Goal: Transaction & Acquisition: Purchase product/service

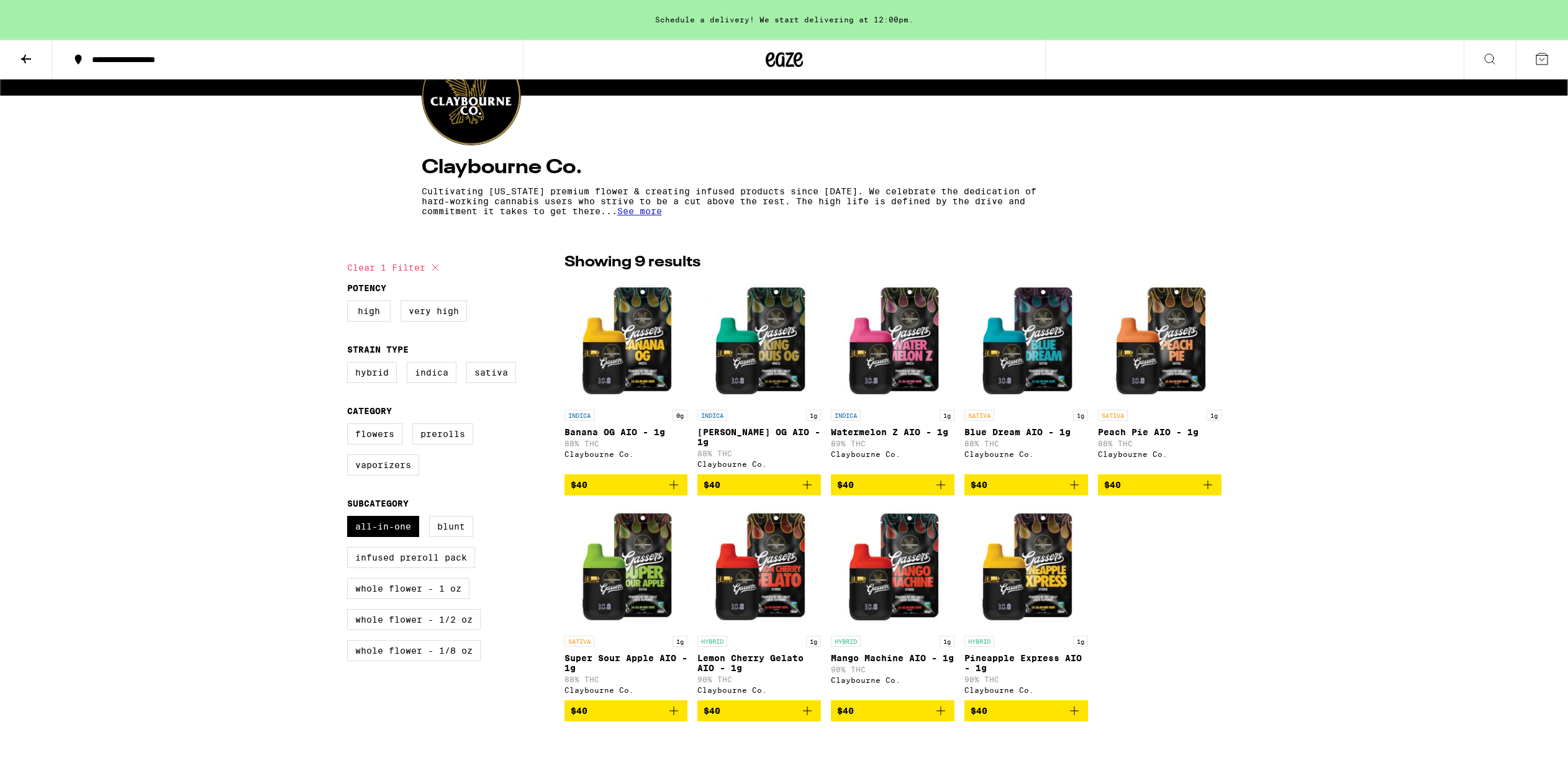
scroll to position [161, 0]
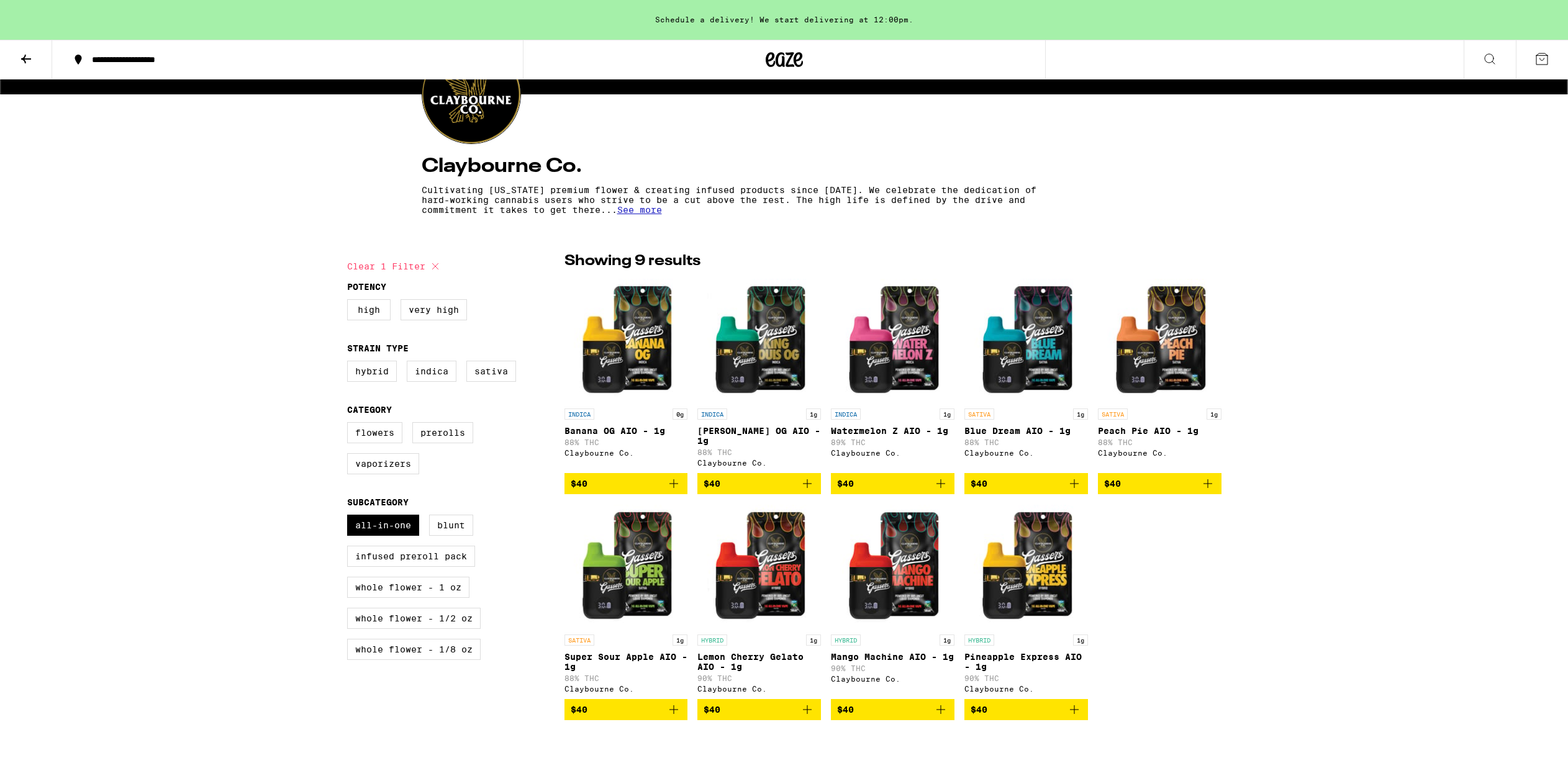
click at [786, 65] on icon at bounding box center [785, 59] width 19 height 15
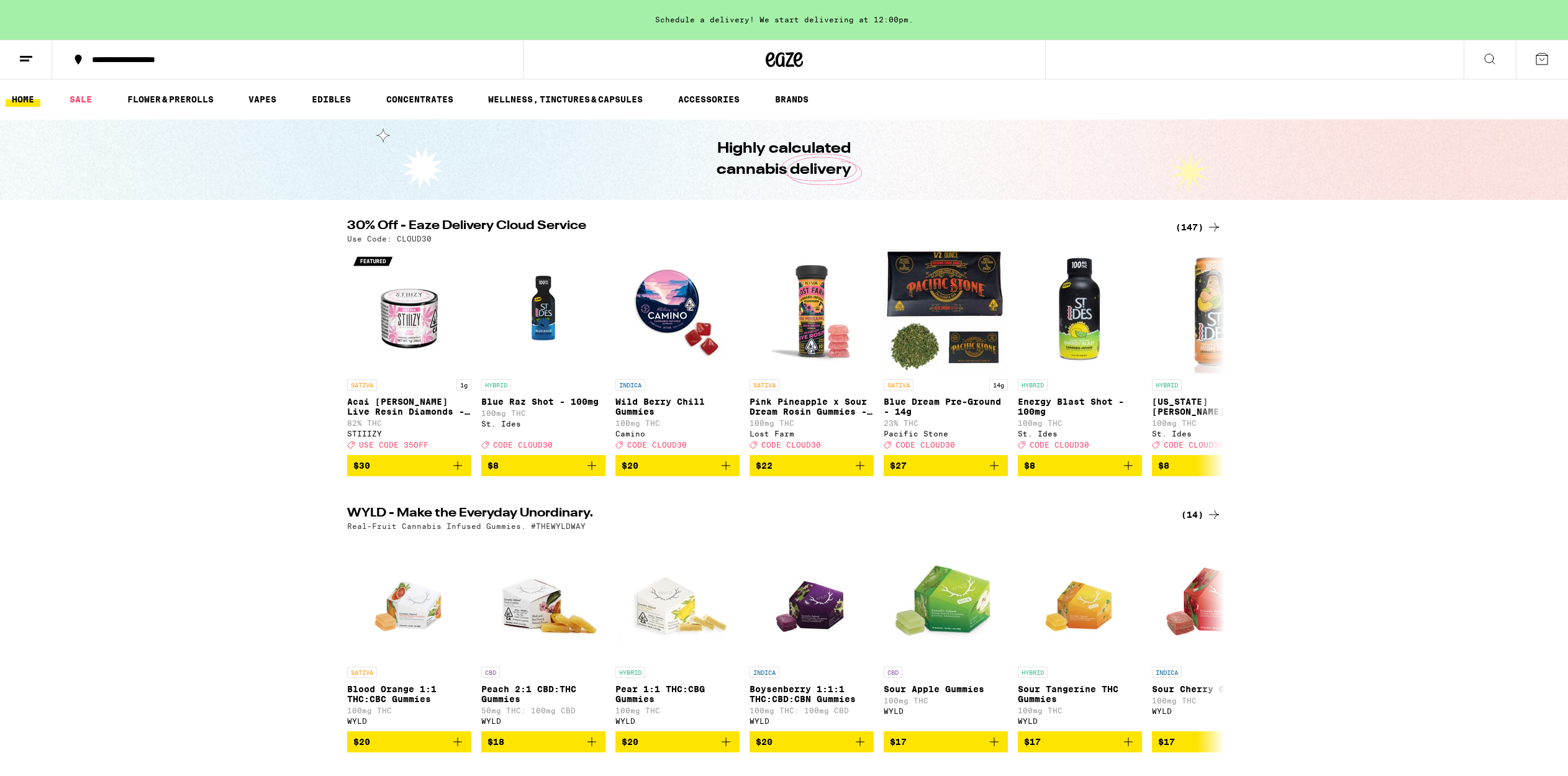
click at [1188, 226] on div "(147)" at bounding box center [1198, 227] width 46 height 15
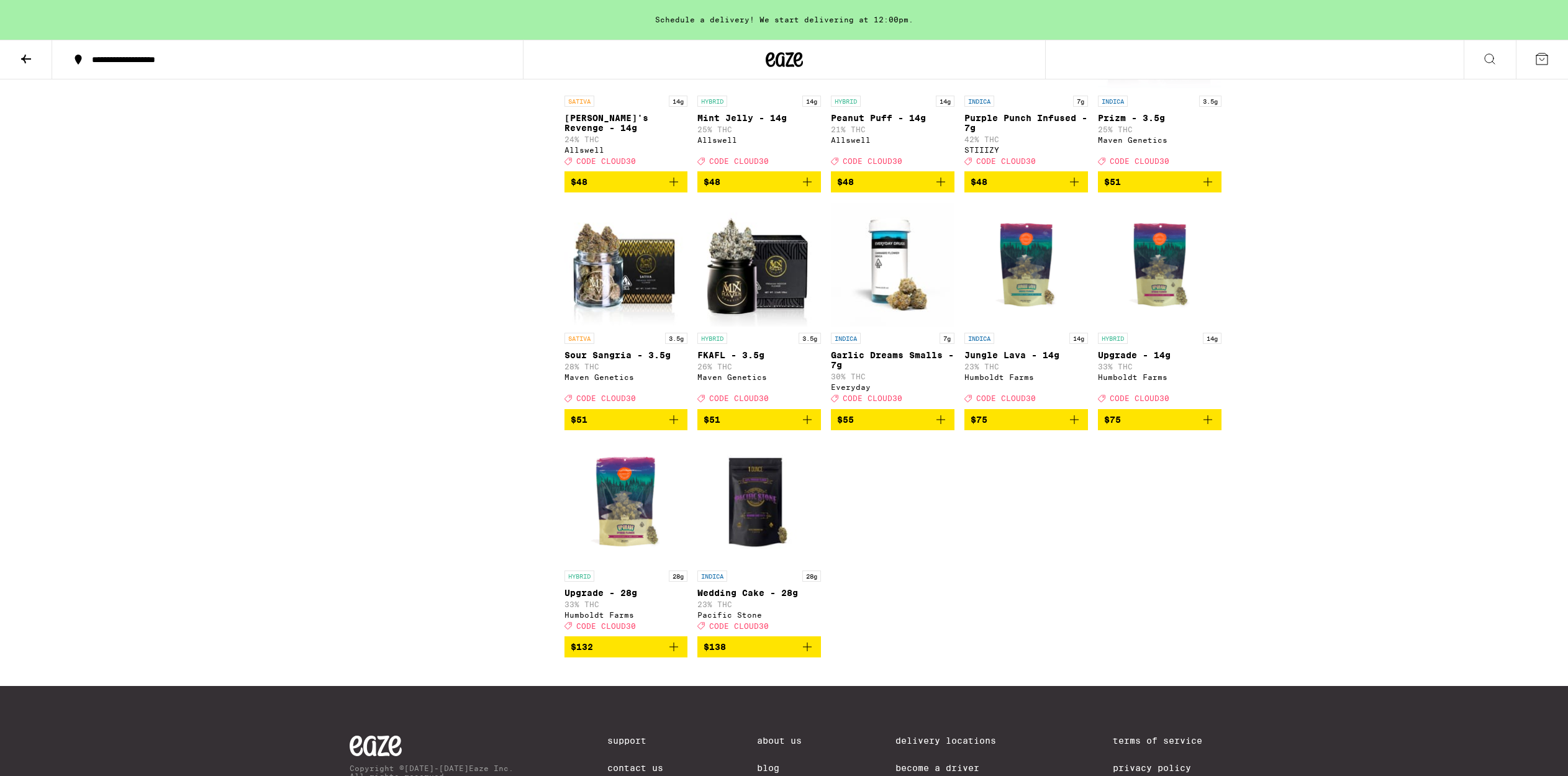
scroll to position [6979, 0]
